Goal: Check status: Check status

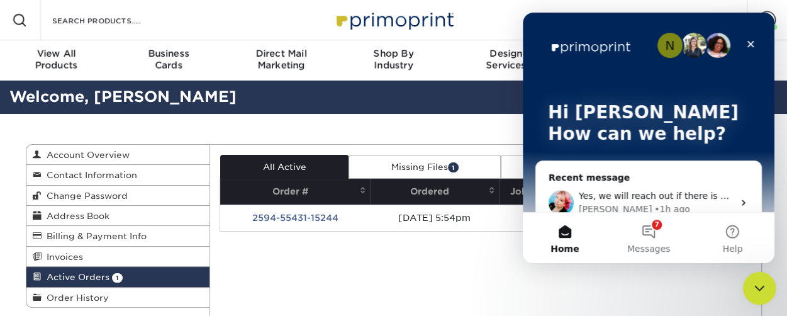
click at [755, 281] on icon "Close Intercom Messenger" at bounding box center [757, 286] width 15 height 15
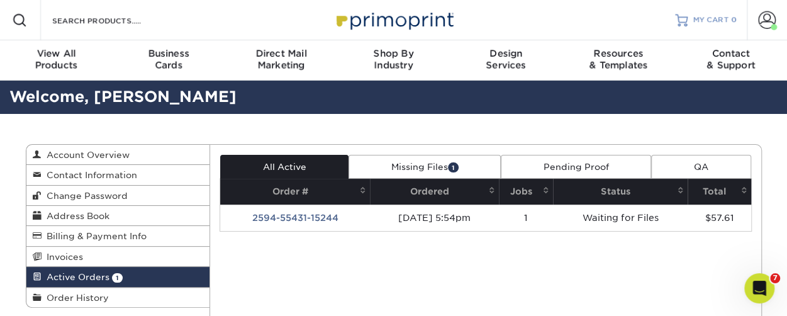
click at [716, 18] on span "MY CART" at bounding box center [711, 20] width 36 height 11
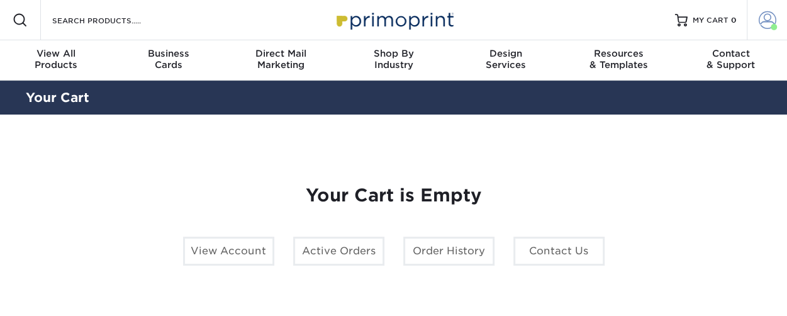
click at [767, 22] on span at bounding box center [768, 20] width 18 height 18
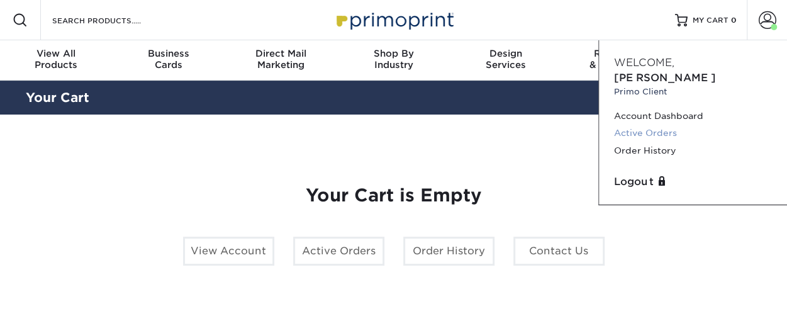
click at [661, 125] on link "Active Orders" at bounding box center [693, 133] width 158 height 17
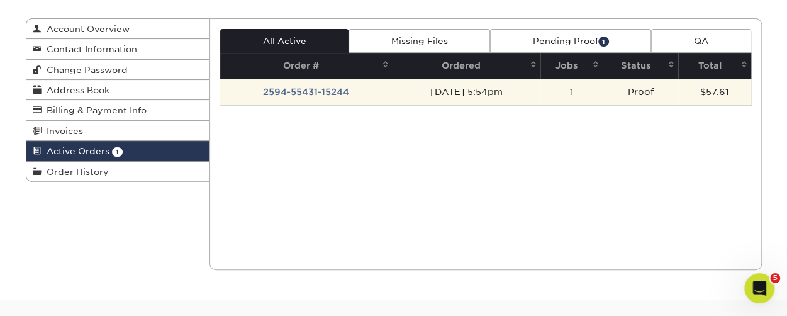
click at [315, 86] on td "2594-55431-15244" at bounding box center [306, 92] width 172 height 26
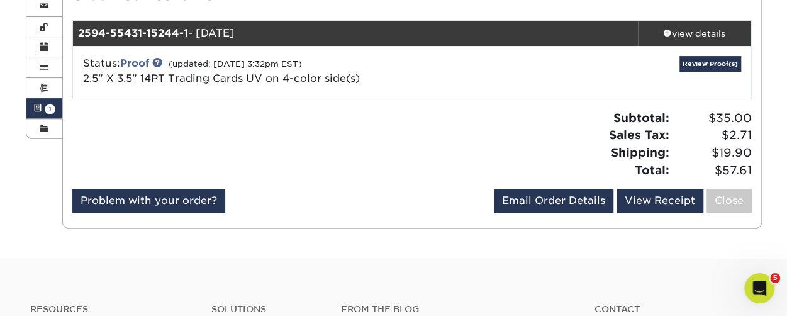
scroll to position [189, 0]
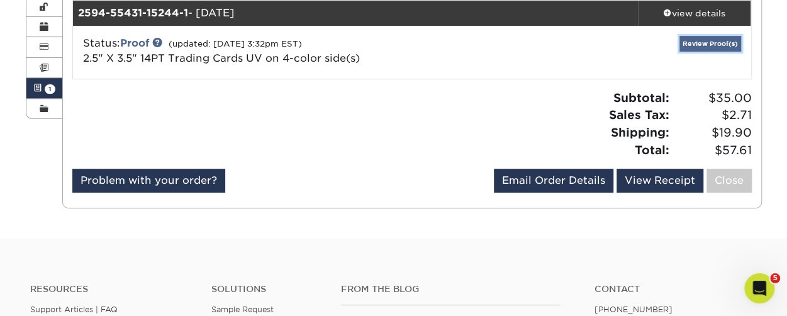
click at [728, 45] on link "Review Proof(s)" at bounding box center [711, 44] width 62 height 16
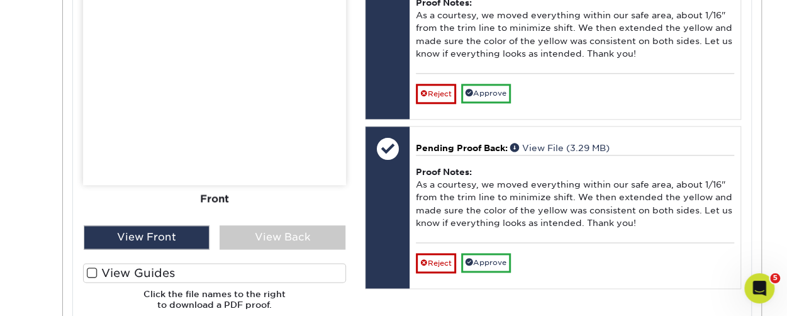
scroll to position [755, 0]
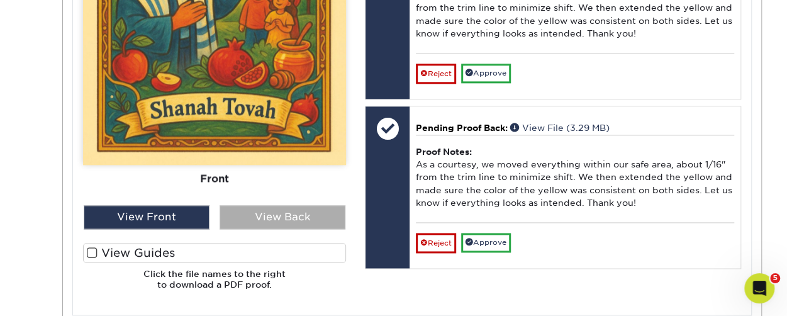
click at [298, 219] on div "View Back" at bounding box center [283, 217] width 126 height 24
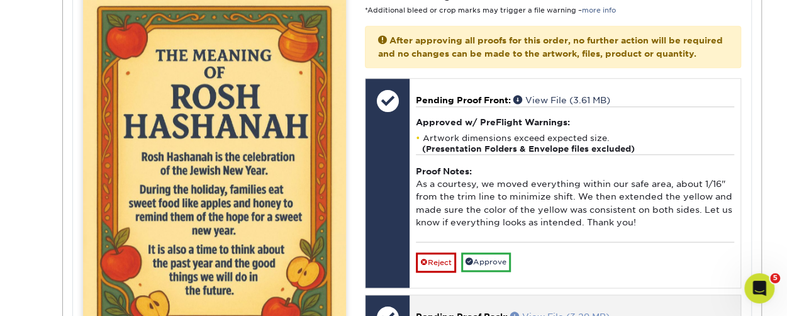
scroll to position [629, 0]
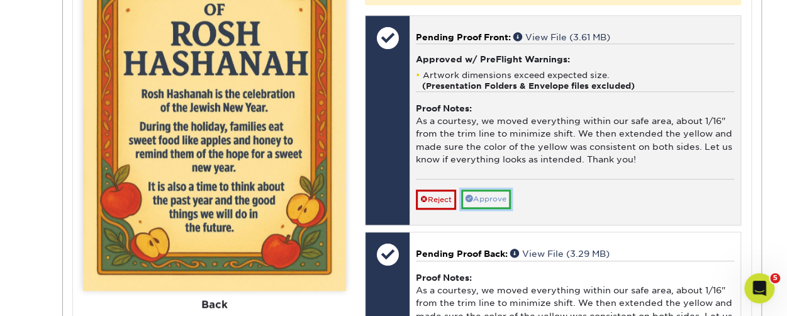
click at [497, 194] on link "Approve" at bounding box center [486, 199] width 50 height 20
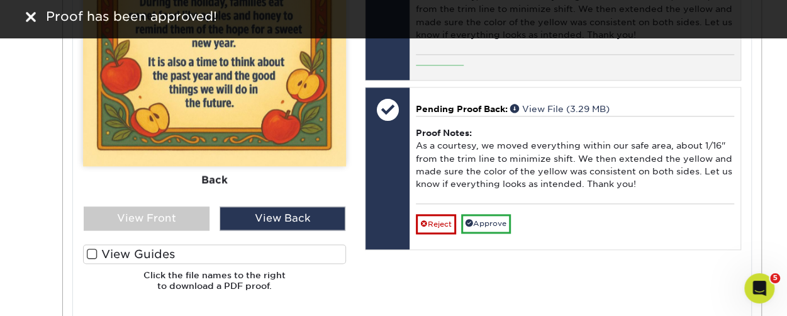
scroll to position [755, 0]
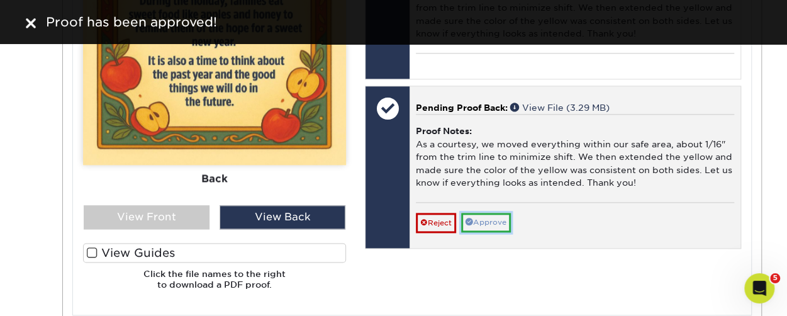
click at [506, 221] on link "Approve" at bounding box center [486, 223] width 50 height 20
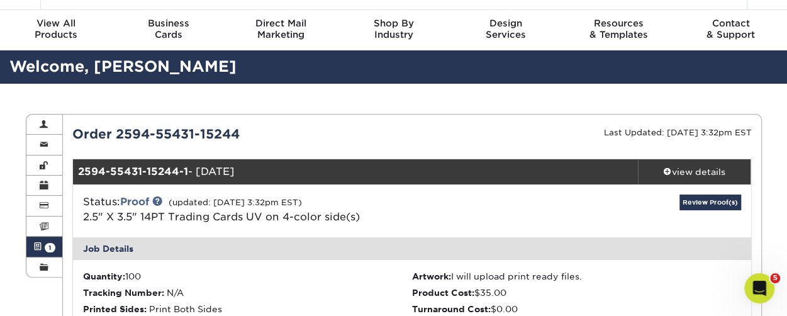
scroll to position [0, 0]
